Goal: Information Seeking & Learning: Understand process/instructions

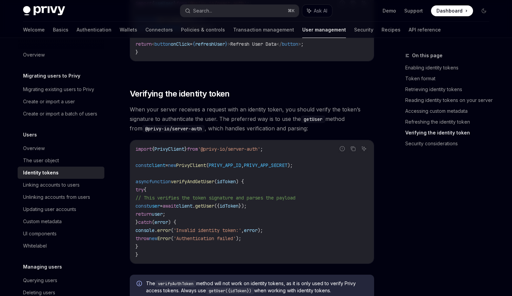
scroll to position [1837, 0]
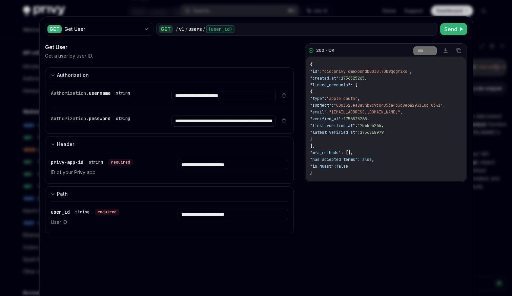
scroll to position [477, 0]
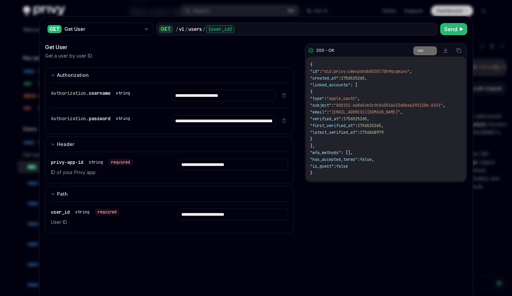
click at [489, 17] on div at bounding box center [256, 148] width 512 height 296
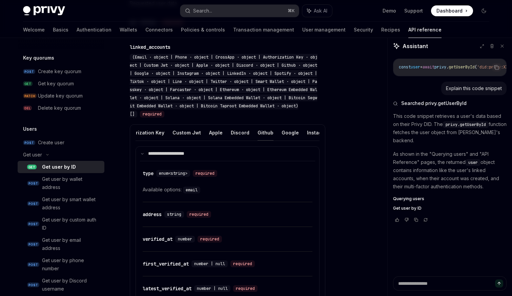
scroll to position [0, 78]
click at [223, 130] on button "Apple" at bounding box center [228, 133] width 14 height 16
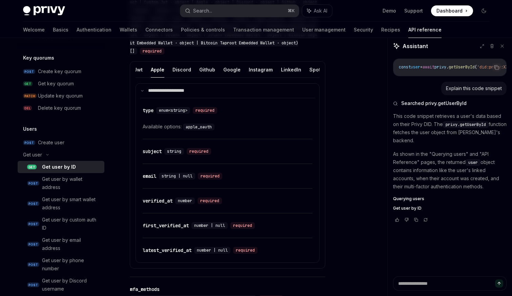
scroll to position [0, 159]
click at [219, 69] on button "Google" at bounding box center [220, 70] width 17 height 16
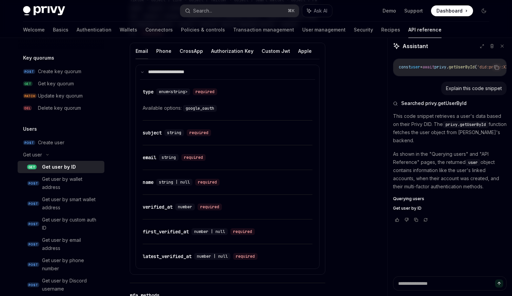
click at [141, 52] on button "Email" at bounding box center [142, 51] width 13 height 16
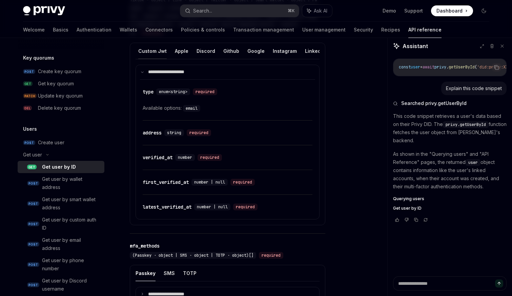
scroll to position [0, 127]
click at [175, 51] on button "Apple" at bounding box center [179, 51] width 14 height 16
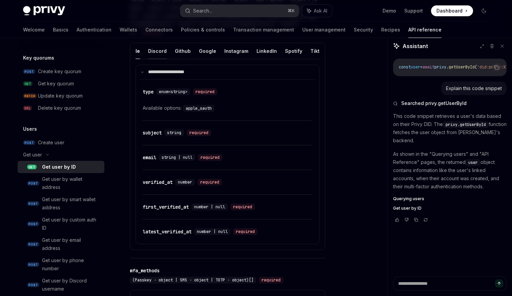
scroll to position [0, 172]
click at [206, 51] on button "Google" at bounding box center [207, 51] width 17 height 16
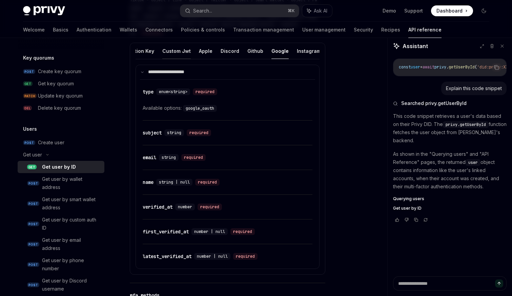
scroll to position [0, 115]
click at [184, 51] on button "Apple" at bounding box center [190, 51] width 14 height 16
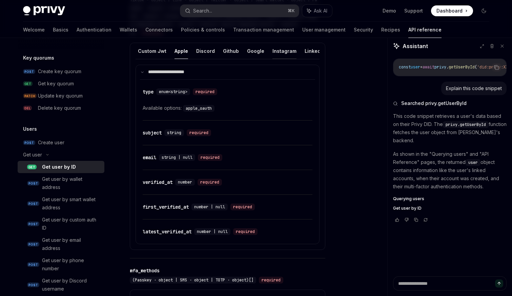
scroll to position [0, 123]
click at [249, 53] on button "Google" at bounding box center [256, 51] width 17 height 16
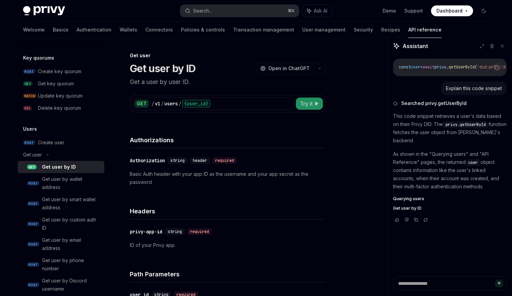
click at [306, 103] on span "Try it" at bounding box center [306, 104] width 13 height 8
type textarea "*"
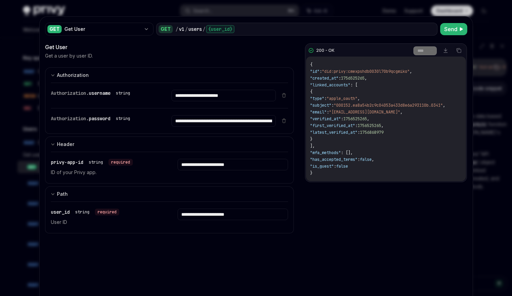
click at [483, 40] on div at bounding box center [256, 148] width 512 height 296
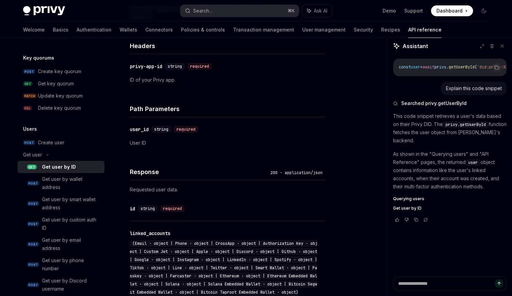
scroll to position [60, 0]
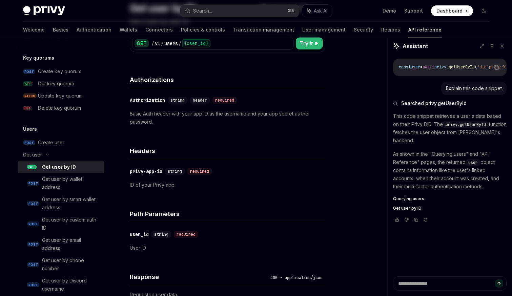
type textarea "*"
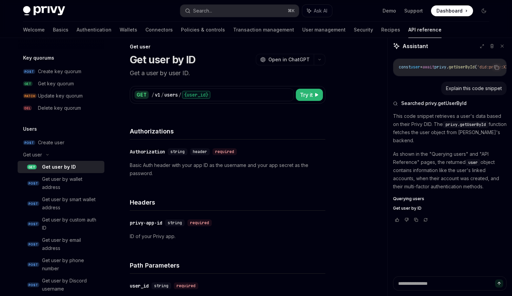
scroll to position [11, 0]
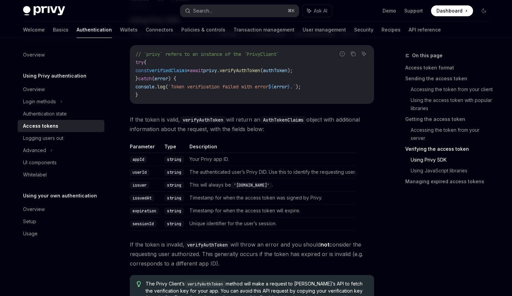
click at [255, 119] on span "If the token is valid, verifyAuthToken will return an AuthTokenClaims object wi…" at bounding box center [252, 124] width 244 height 19
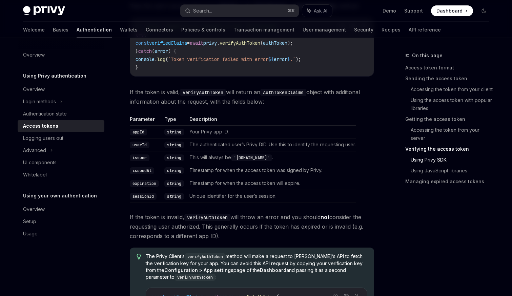
scroll to position [1138, 0]
